Goal: Information Seeking & Learning: Find contact information

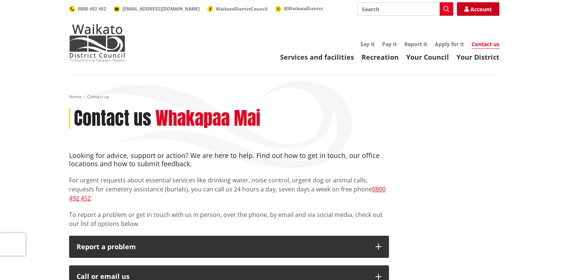
click at [473, 8] on link "Account" at bounding box center [478, 9] width 42 height 14
click at [488, 46] on link "Contact us" at bounding box center [485, 45] width 28 height 8
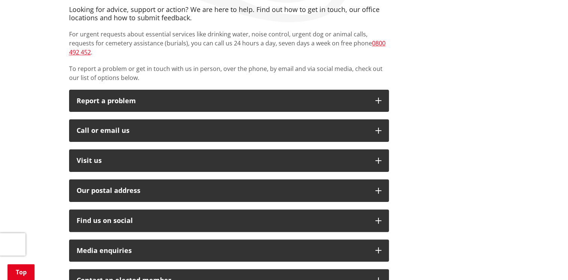
scroll to position [150, 0]
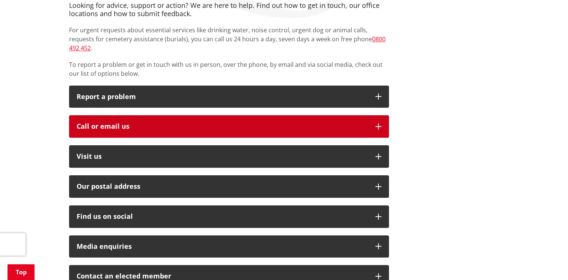
click at [380, 123] on icon "button" at bounding box center [378, 126] width 6 height 6
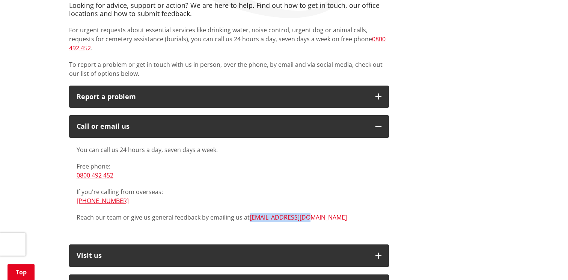
drag, startPoint x: 305, startPoint y: 209, endPoint x: 248, endPoint y: 207, distance: 56.7
click at [248, 213] on p "Reach our team or give us general feedback by emailing us at info@waidc.govt.nz" at bounding box center [229, 217] width 305 height 9
copy link "[EMAIL_ADDRESS][DOMAIN_NAME]"
